Goal: Information Seeking & Learning: Check status

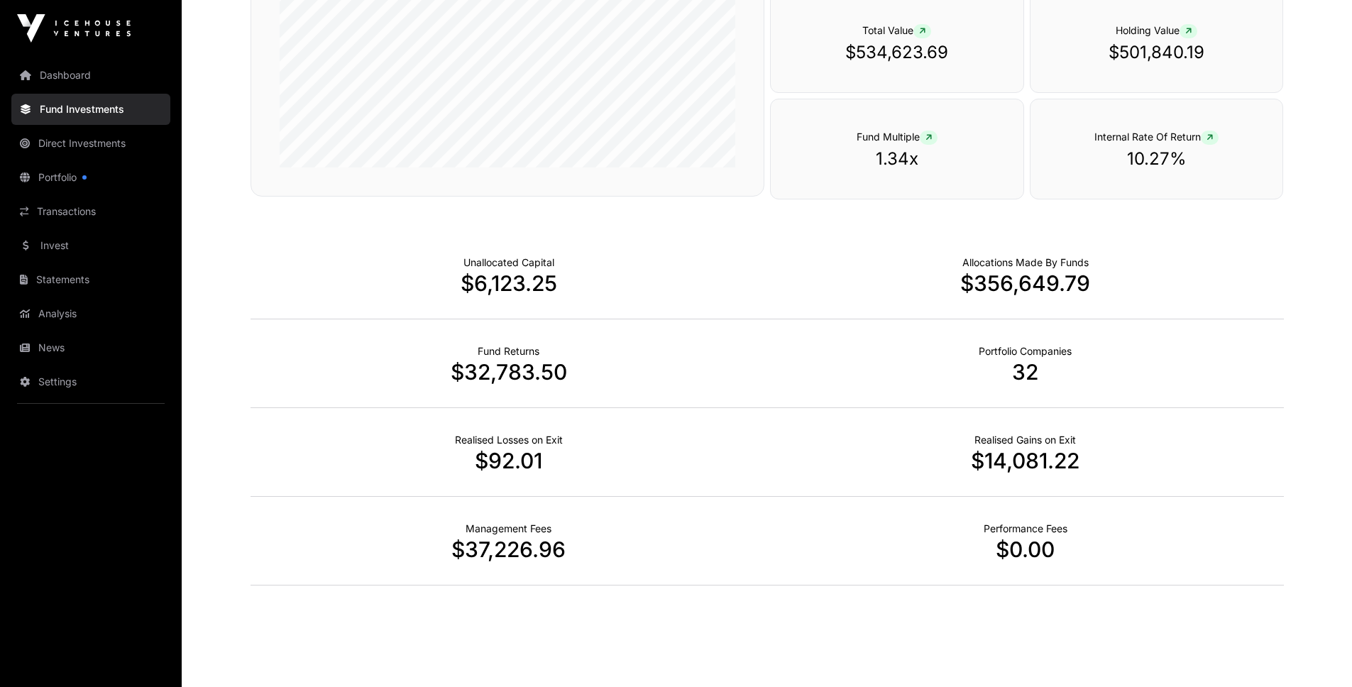
scroll to position [330, 0]
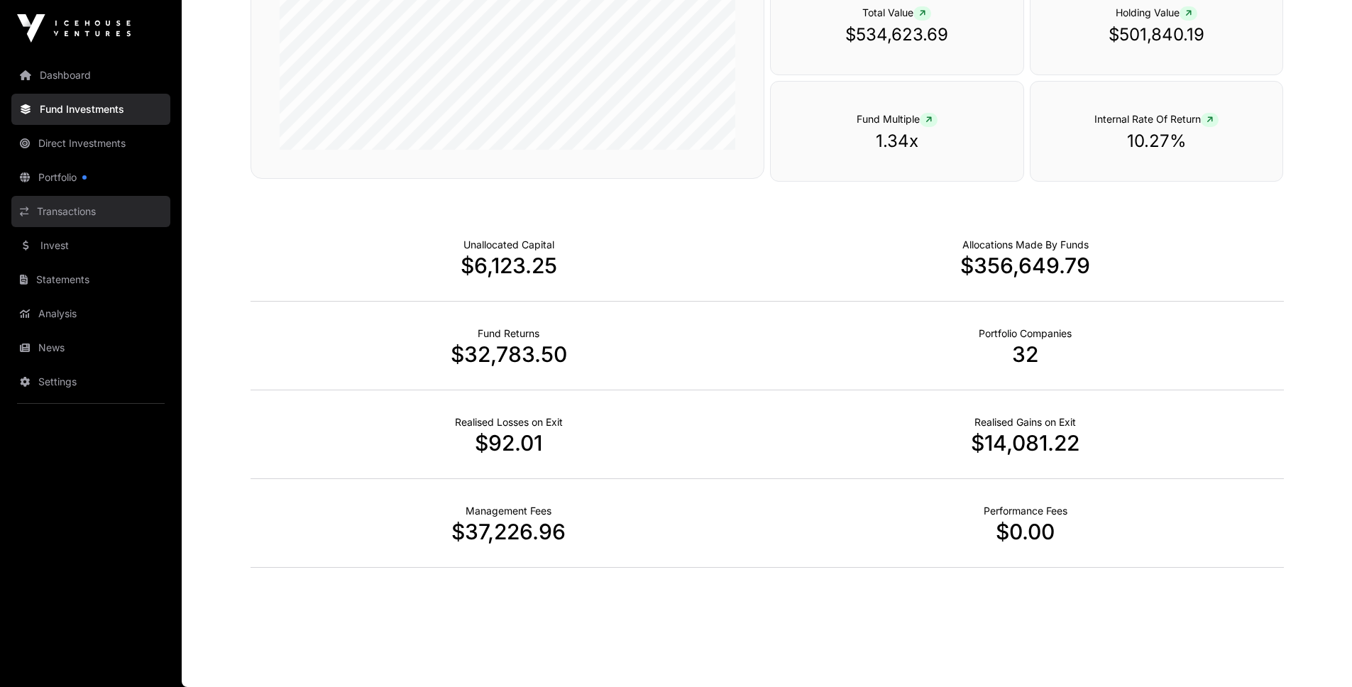
click at [65, 210] on link "Transactions" at bounding box center [90, 211] width 159 height 31
click at [74, 212] on link "Transactions" at bounding box center [90, 211] width 159 height 31
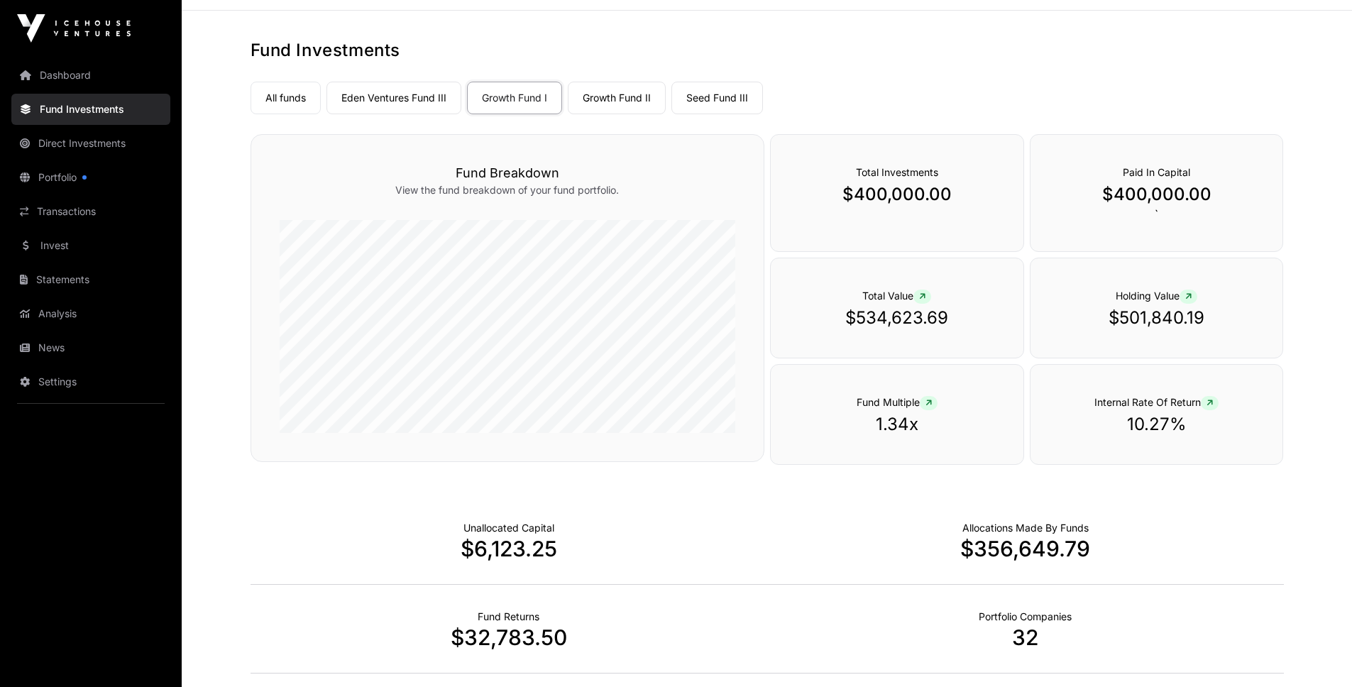
scroll to position [36, 0]
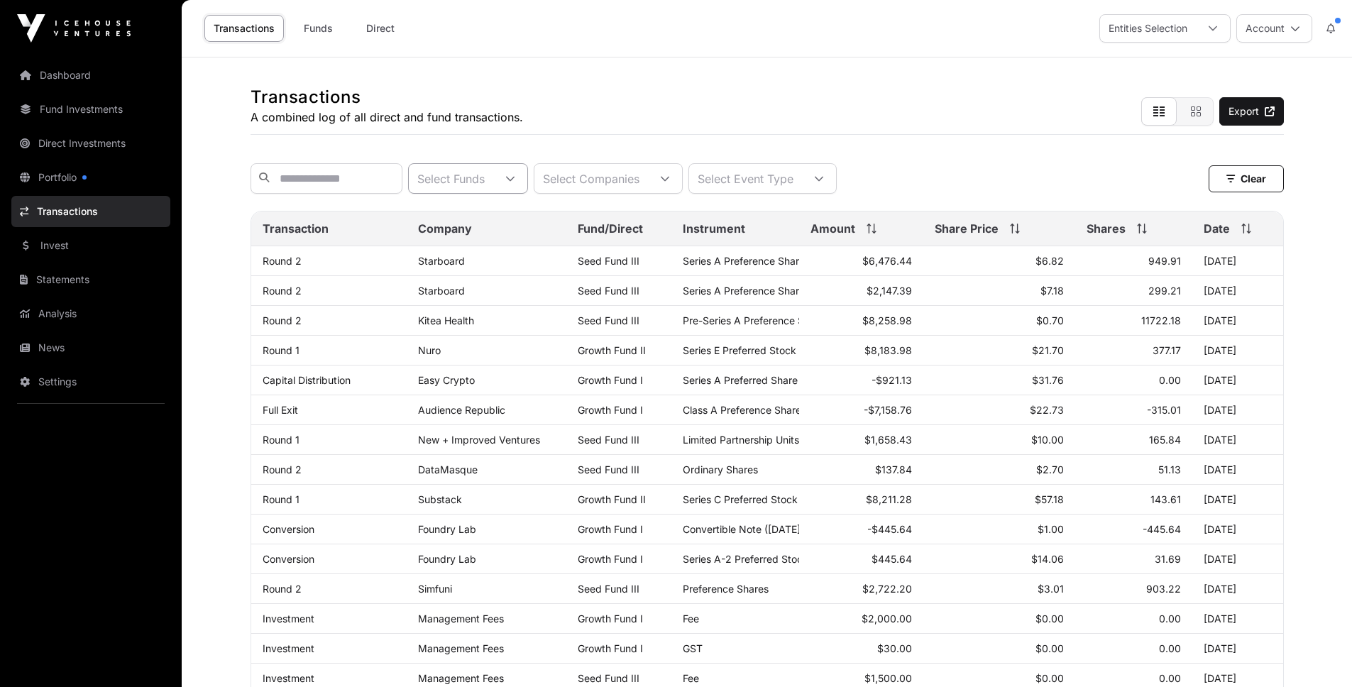
click at [527, 186] on div at bounding box center [510, 178] width 34 height 29
click at [534, 245] on li "Growth Fund I" at bounding box center [508, 249] width 155 height 26
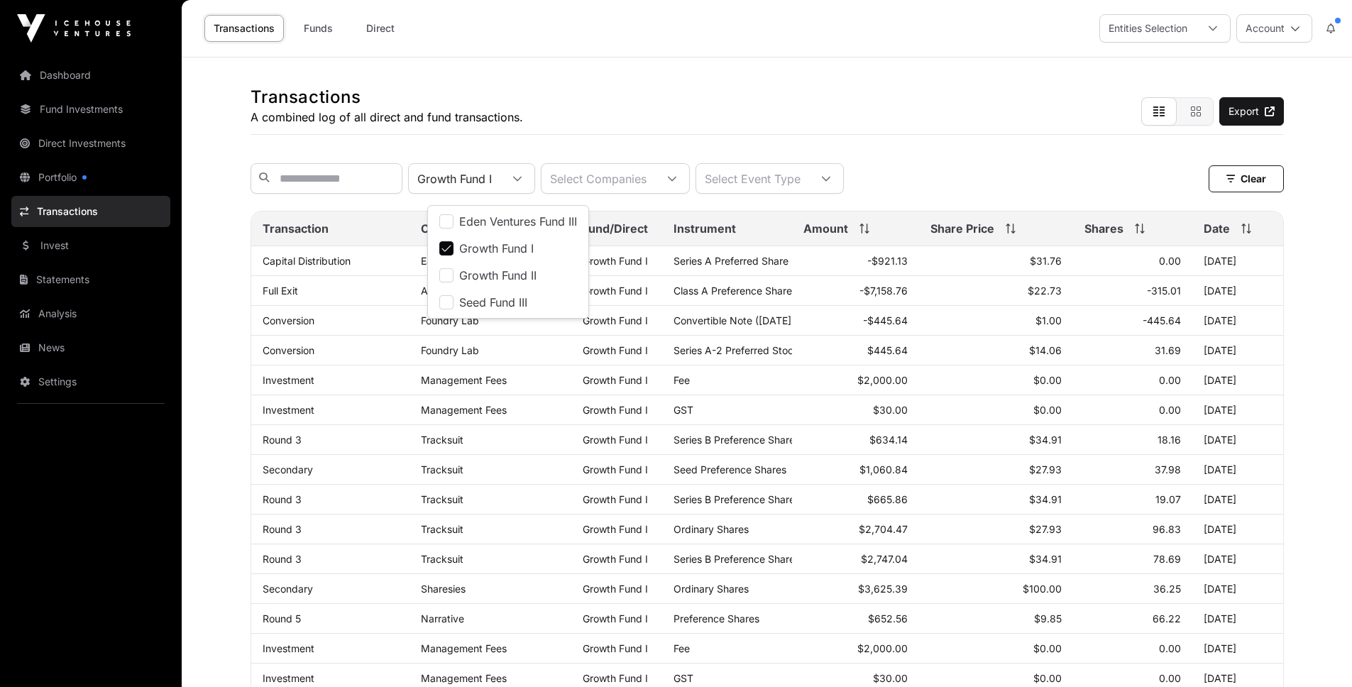
click at [1120, 152] on div "Growth Fund I Select Companies Select Event Type Clear Clear Filters" at bounding box center [766, 178] width 1033 height 53
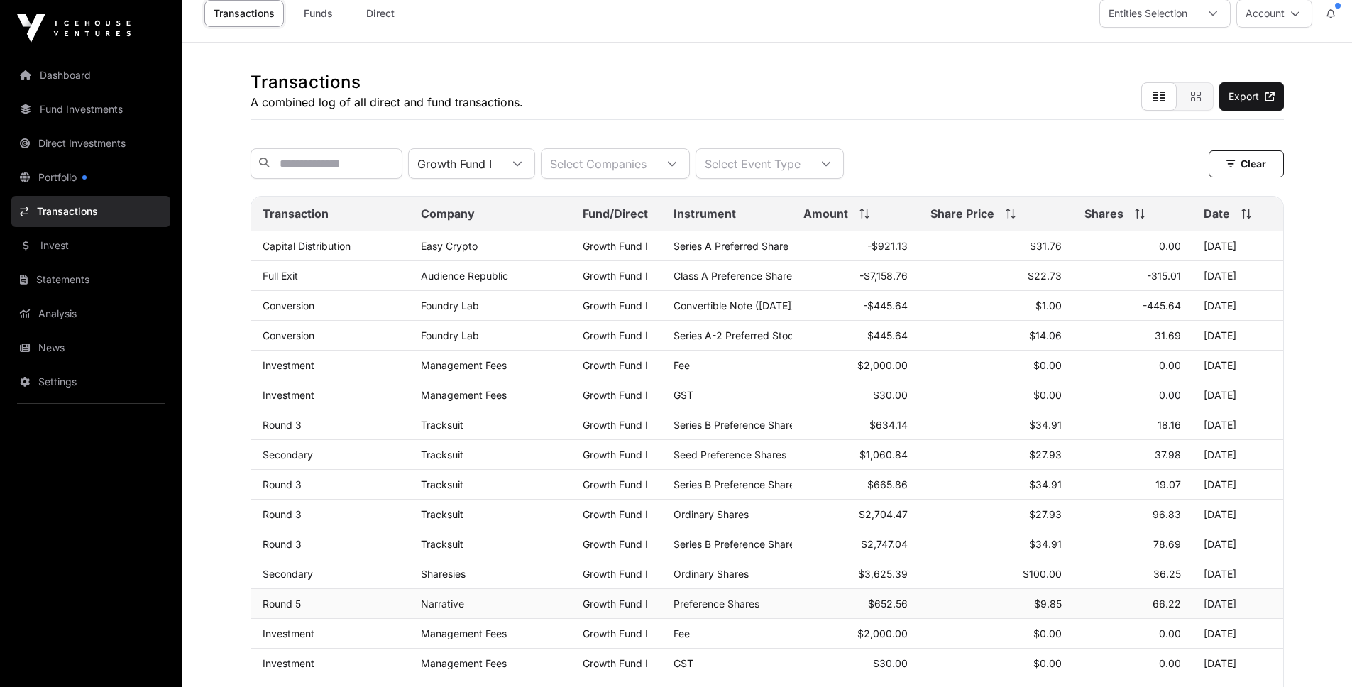
scroll to position [0, 0]
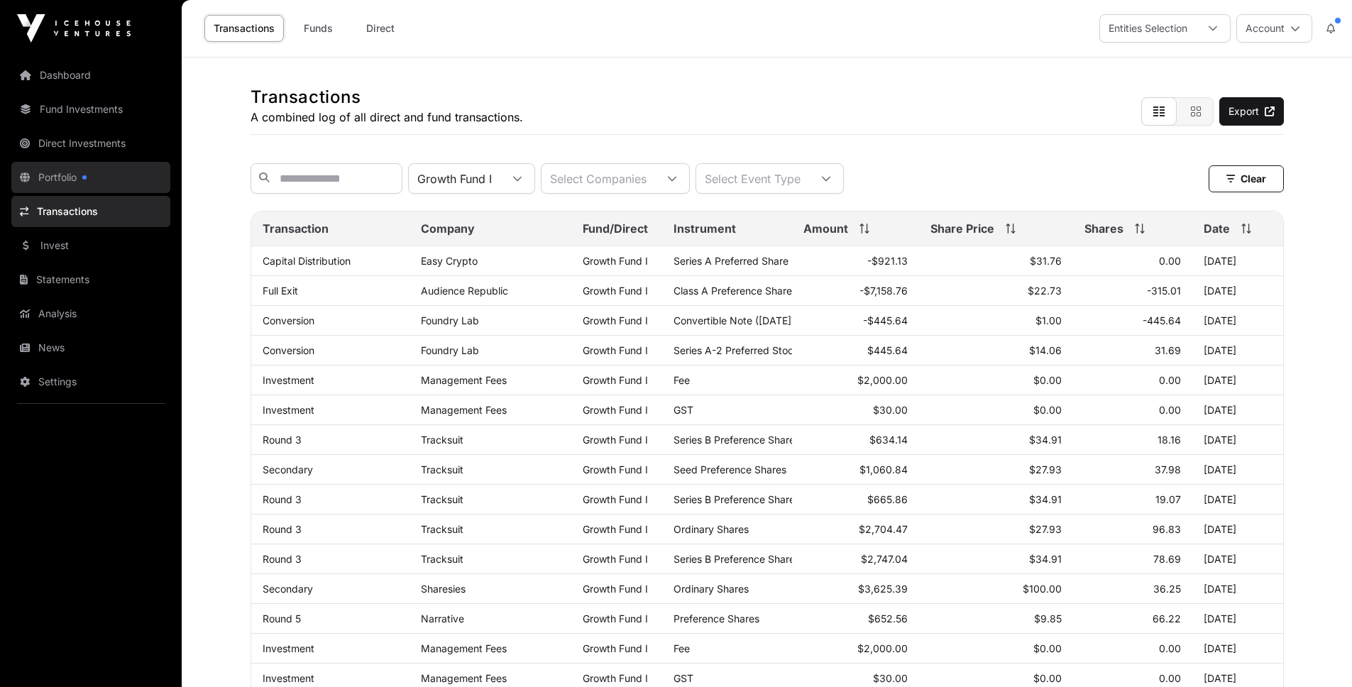
click at [70, 183] on link "Portfolio" at bounding box center [90, 177] width 159 height 31
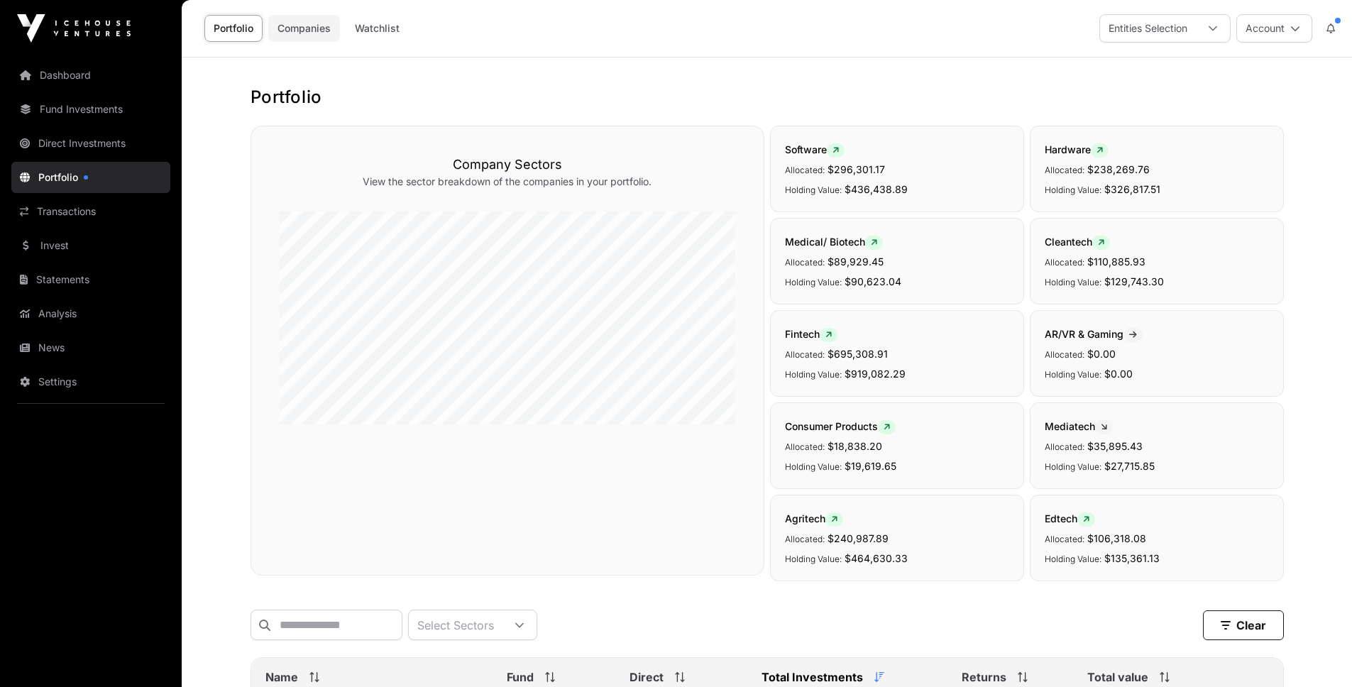
click at [290, 29] on link "Companies" at bounding box center [304, 28] width 72 height 27
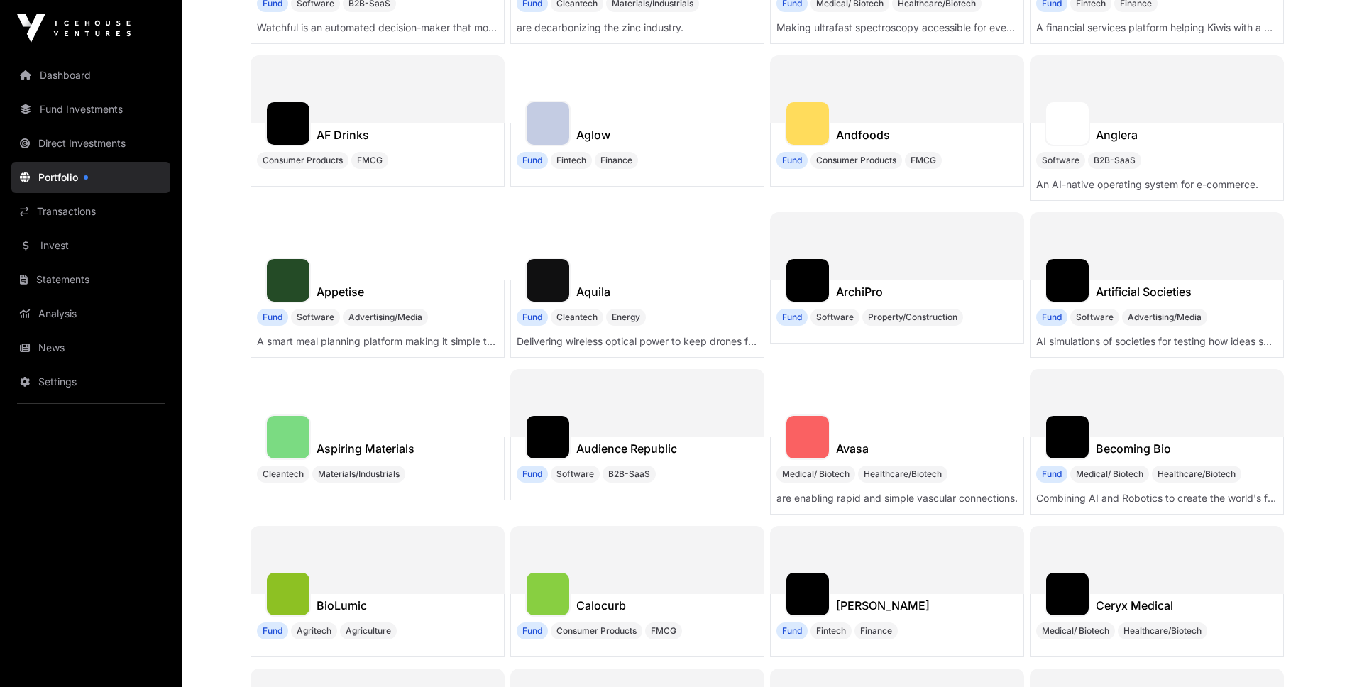
scroll to position [1135, 0]
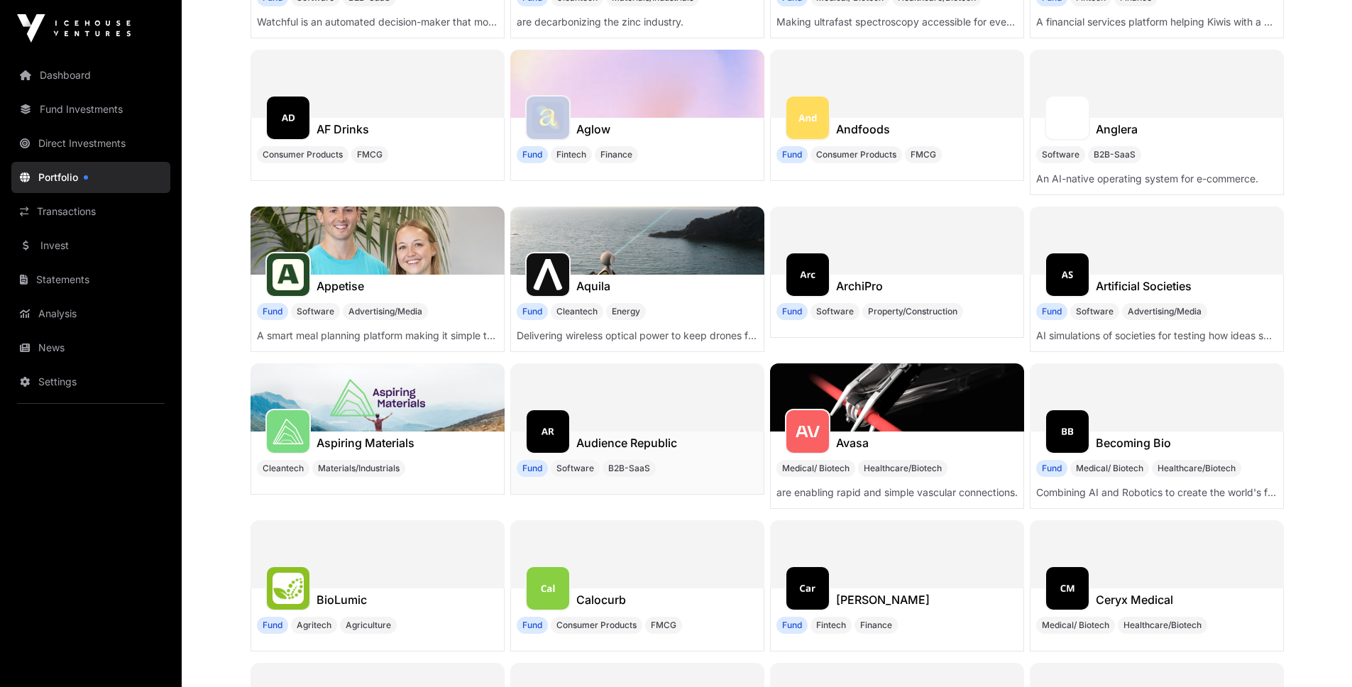
click at [548, 434] on img at bounding box center [547, 431] width 31 height 31
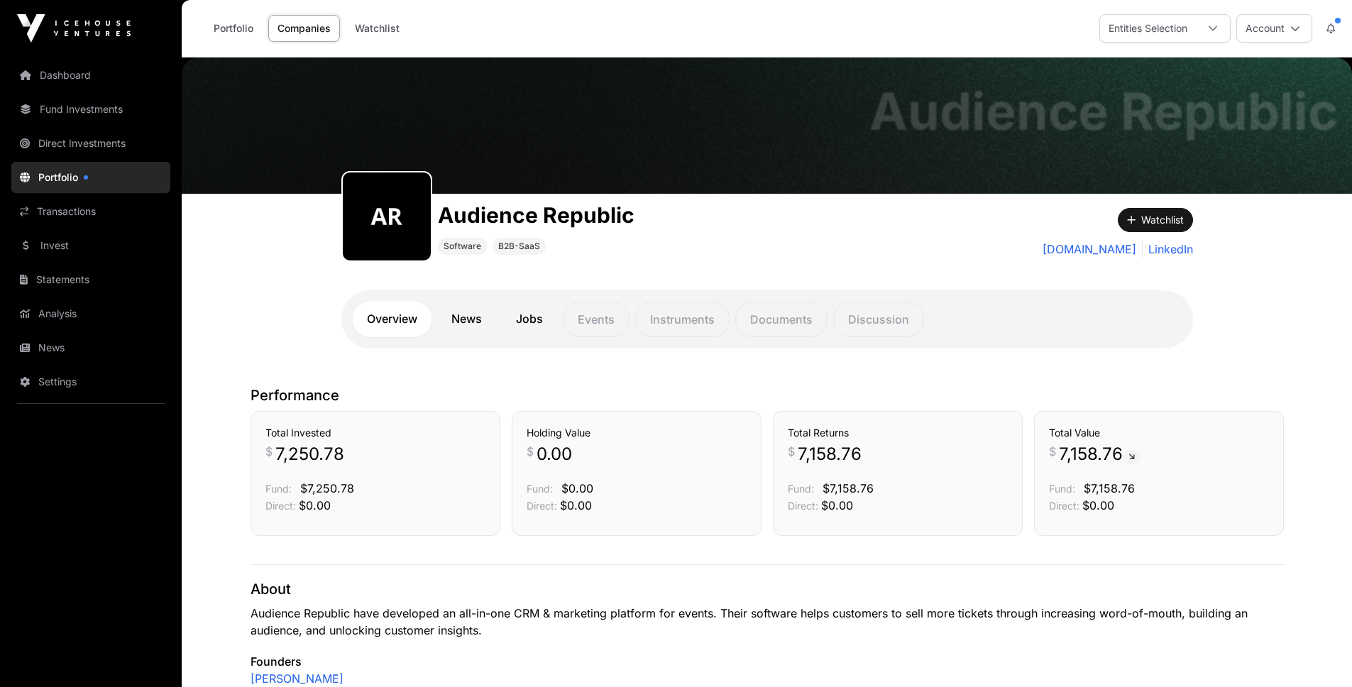
click at [667, 455] on p "$ 0.00" at bounding box center [636, 454] width 220 height 23
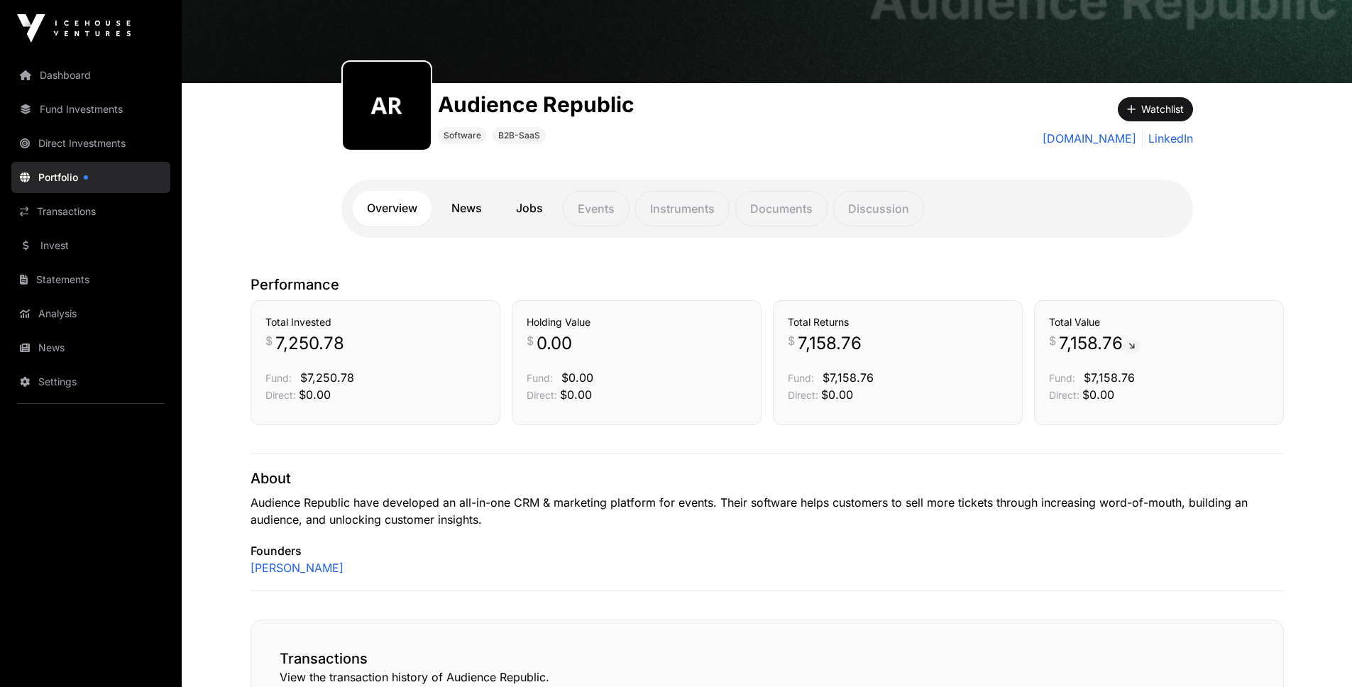
scroll to position [10, 0]
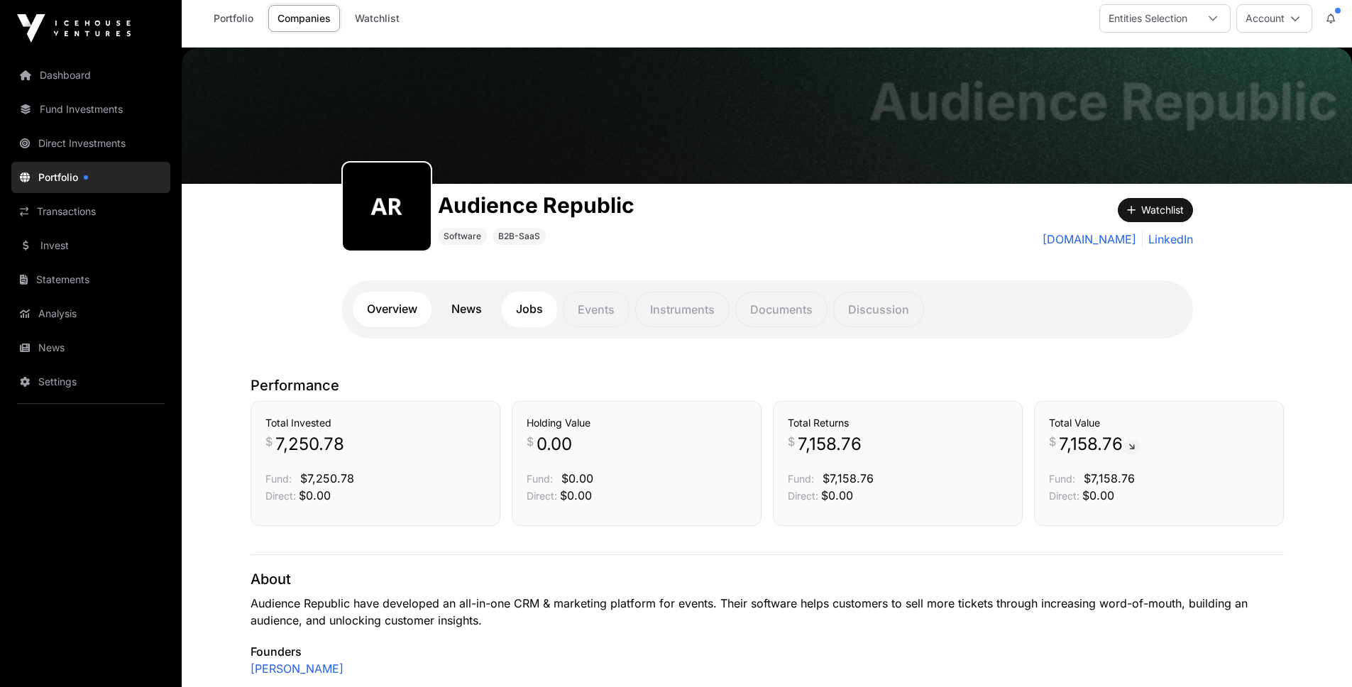
drag, startPoint x: 473, startPoint y: 311, endPoint x: 519, endPoint y: 321, distance: 47.2
click at [473, 311] on link "News" at bounding box center [466, 309] width 59 height 35
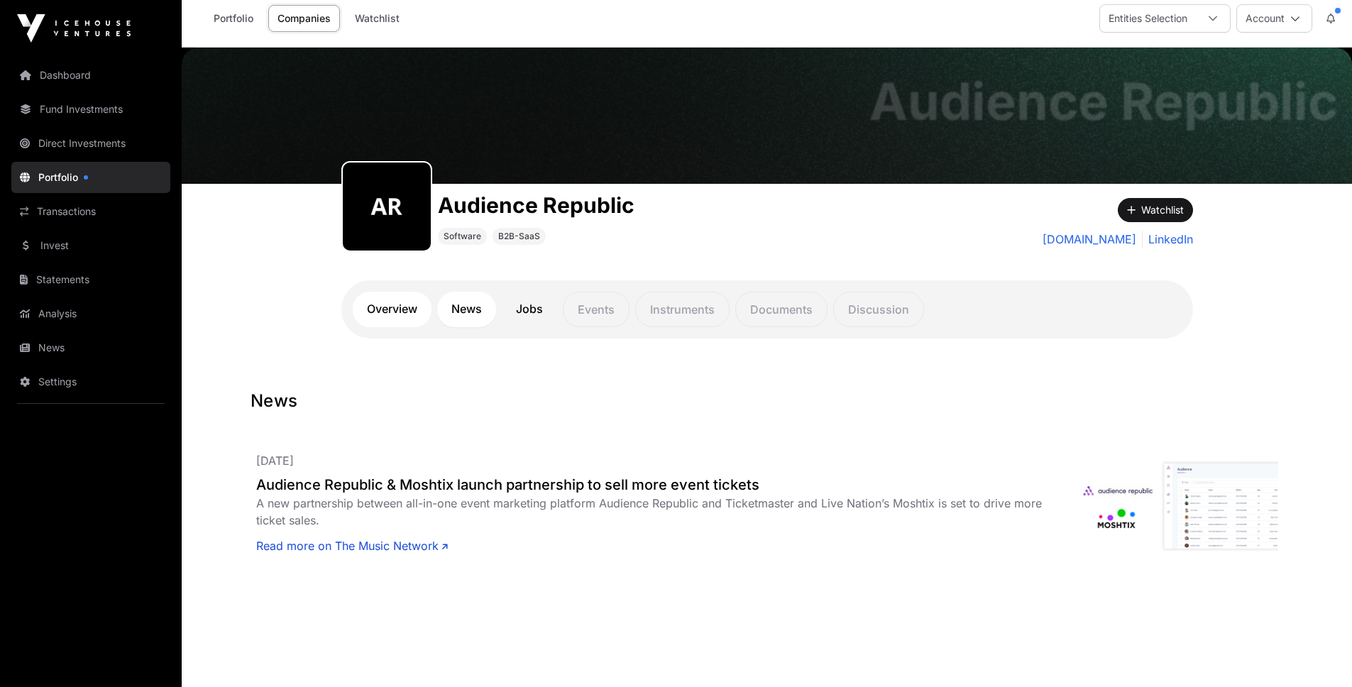
drag, startPoint x: 406, startPoint y: 308, endPoint x: 416, endPoint y: 307, distance: 10.0
click at [406, 308] on link "Overview" at bounding box center [392, 309] width 79 height 35
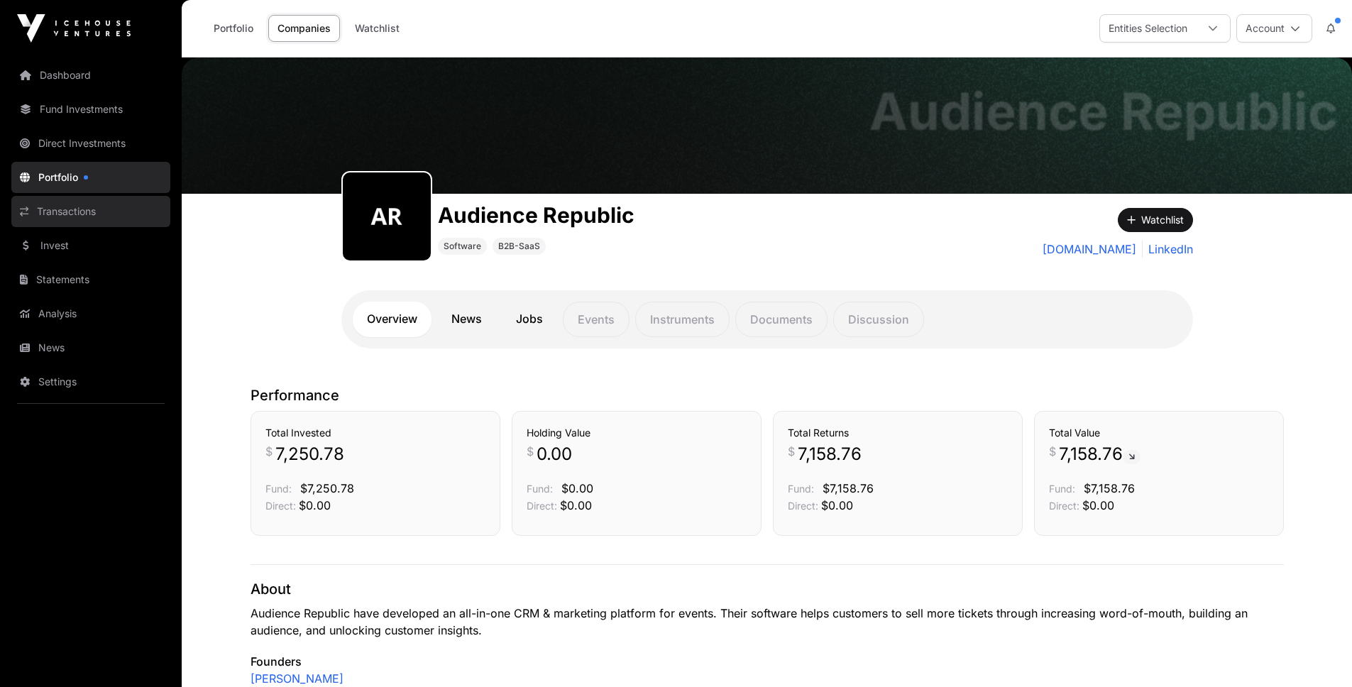
click at [72, 216] on link "Transactions" at bounding box center [90, 211] width 159 height 31
click at [77, 211] on link "Transactions" at bounding box center [90, 211] width 159 height 31
click at [82, 209] on link "Transactions" at bounding box center [90, 211] width 159 height 31
click at [45, 210] on link "Transactions" at bounding box center [90, 211] width 159 height 31
click at [33, 212] on link "Transactions" at bounding box center [90, 211] width 159 height 31
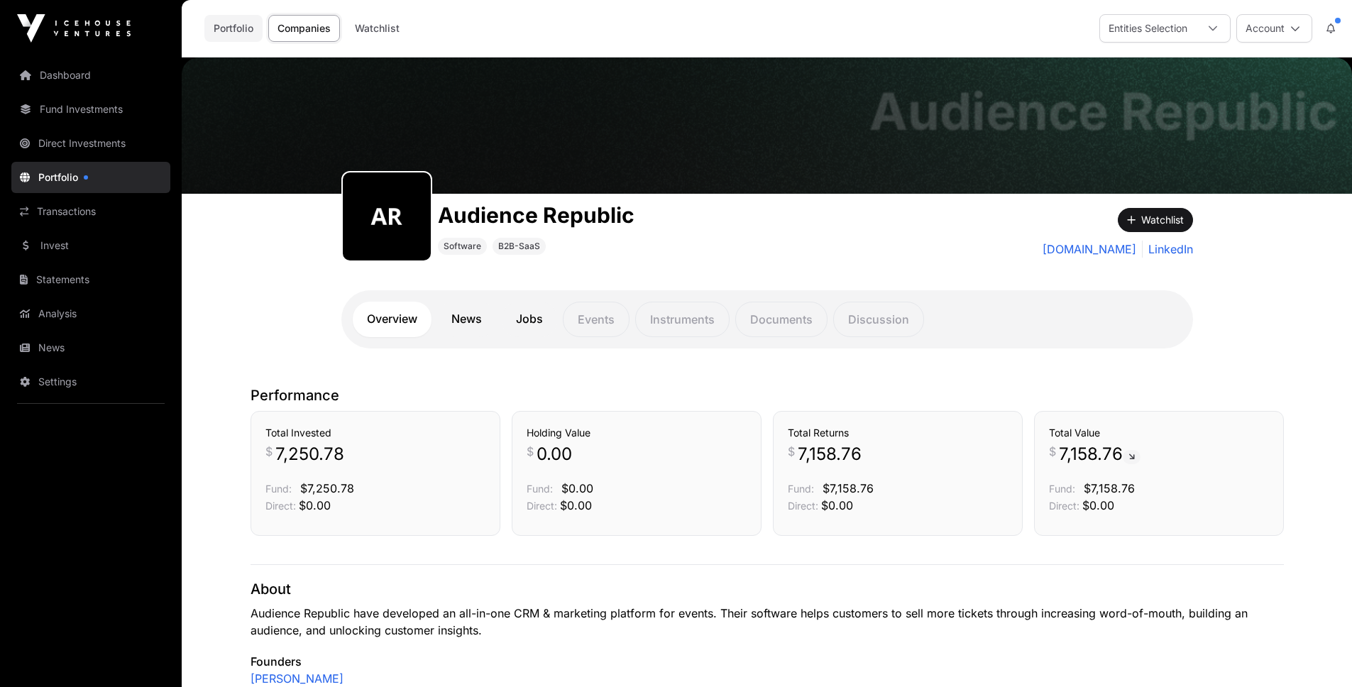
click at [216, 27] on link "Portfolio" at bounding box center [233, 28] width 58 height 27
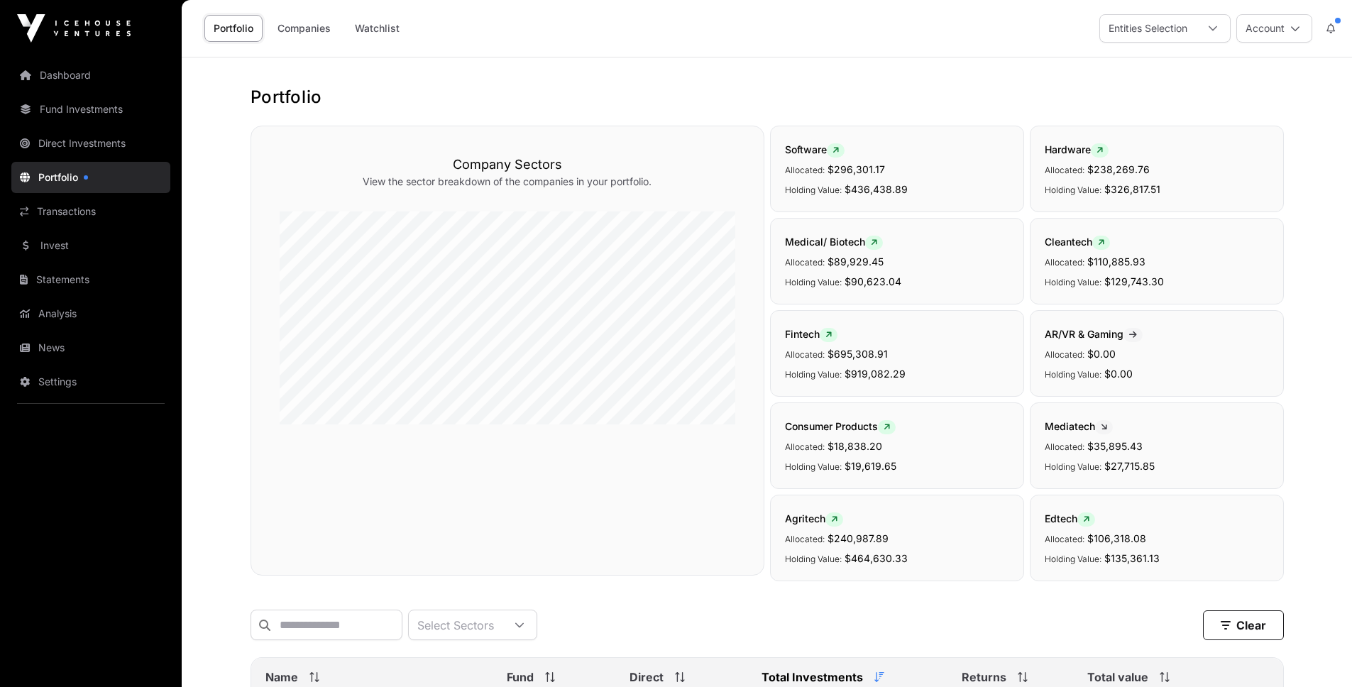
click at [41, 216] on link "Transactions" at bounding box center [90, 211] width 159 height 31
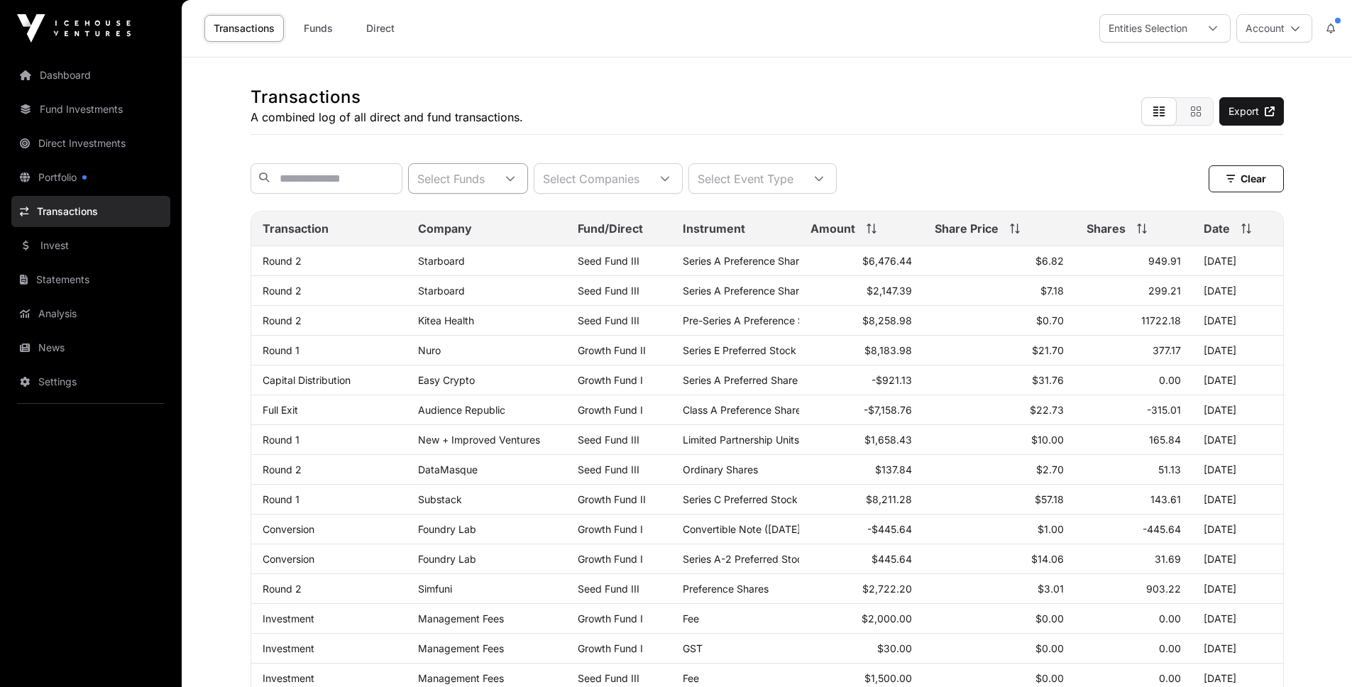
click at [493, 187] on div "Select Funds" at bounding box center [451, 178] width 84 height 29
click at [520, 247] on span "Growth Fund I" at bounding box center [496, 248] width 75 height 11
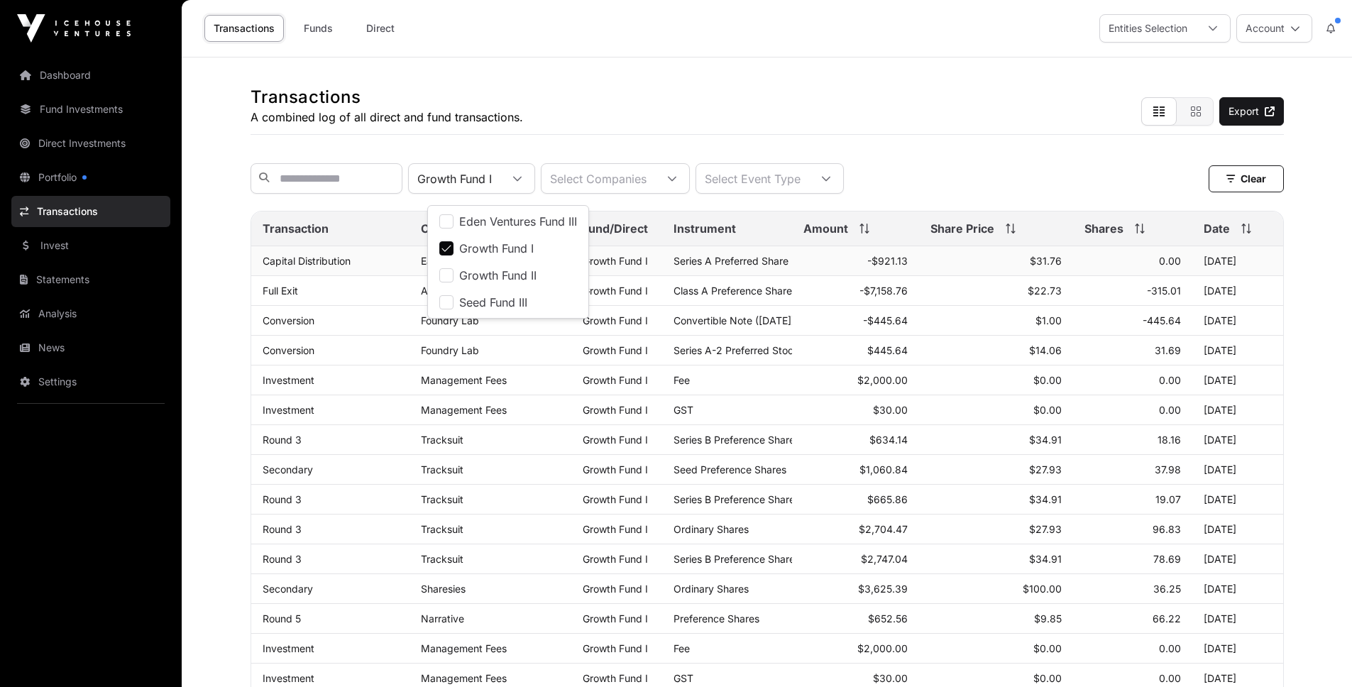
click at [381, 271] on td "Capital Distribution" at bounding box center [330, 261] width 158 height 30
